Goal: Find specific page/section: Find specific page/section

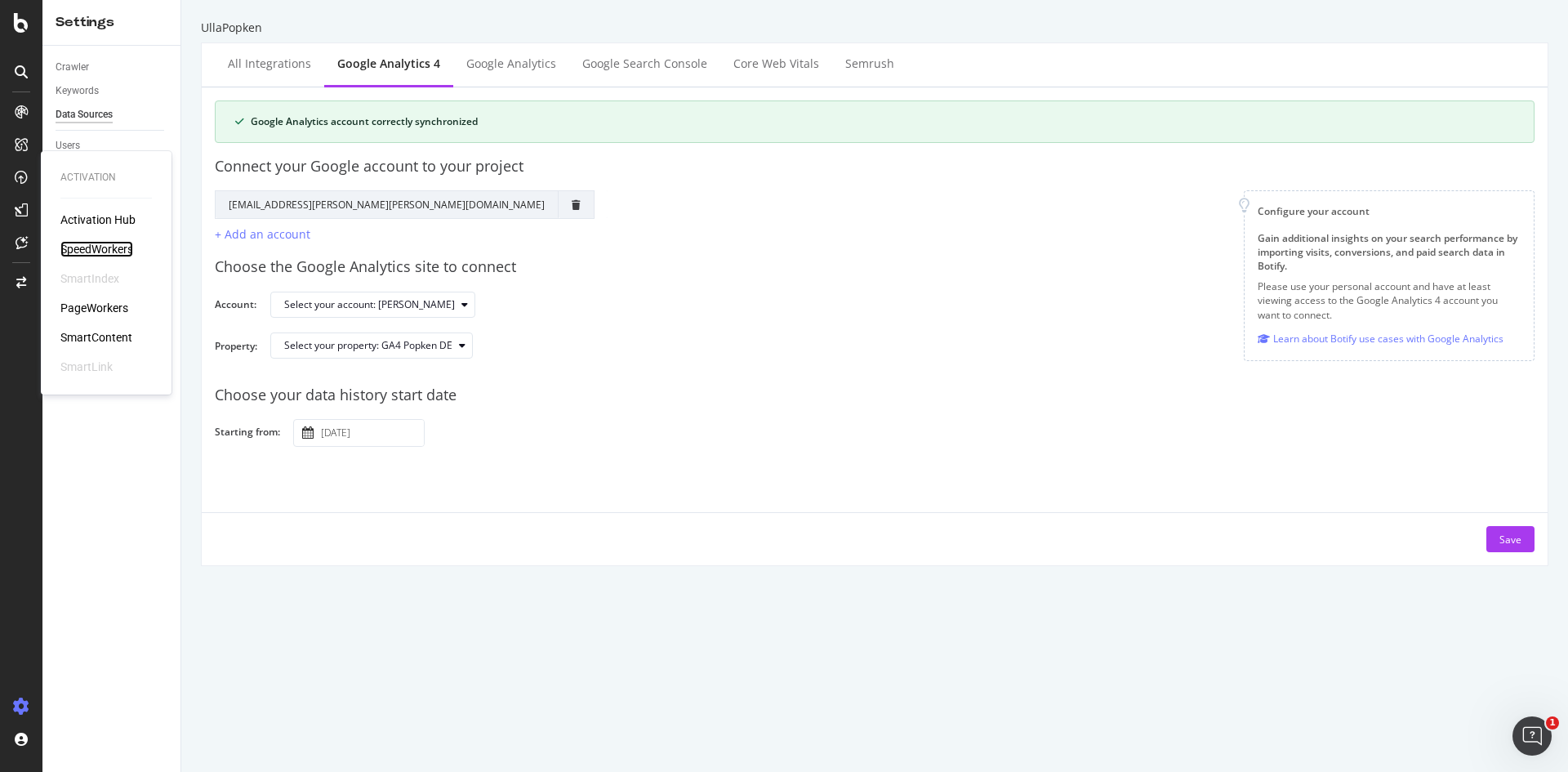
click at [98, 244] on div "SpeedWorkers" at bounding box center [97, 249] width 73 height 16
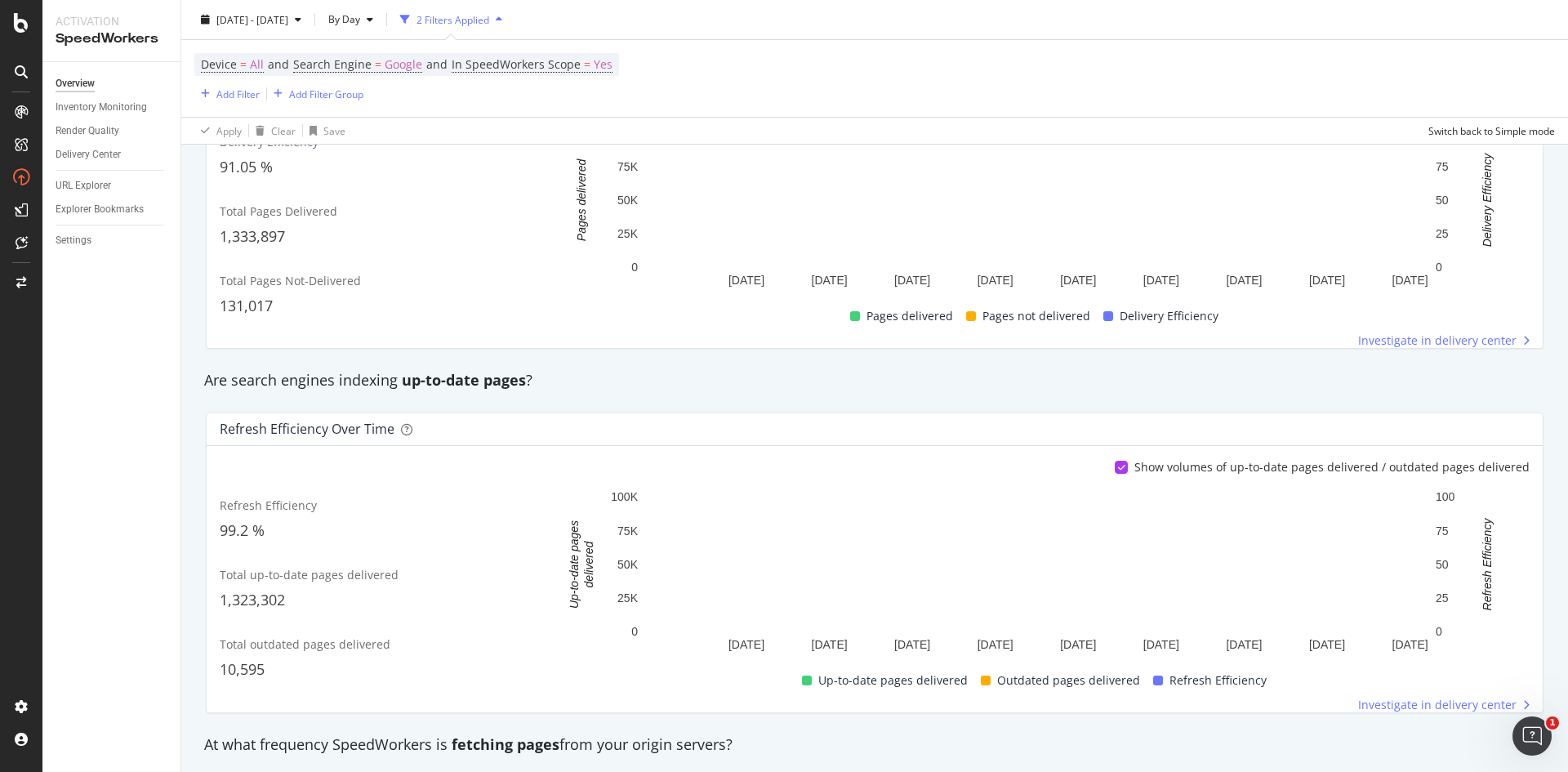
scroll to position [408, 0]
